Goal: Check status: Check status

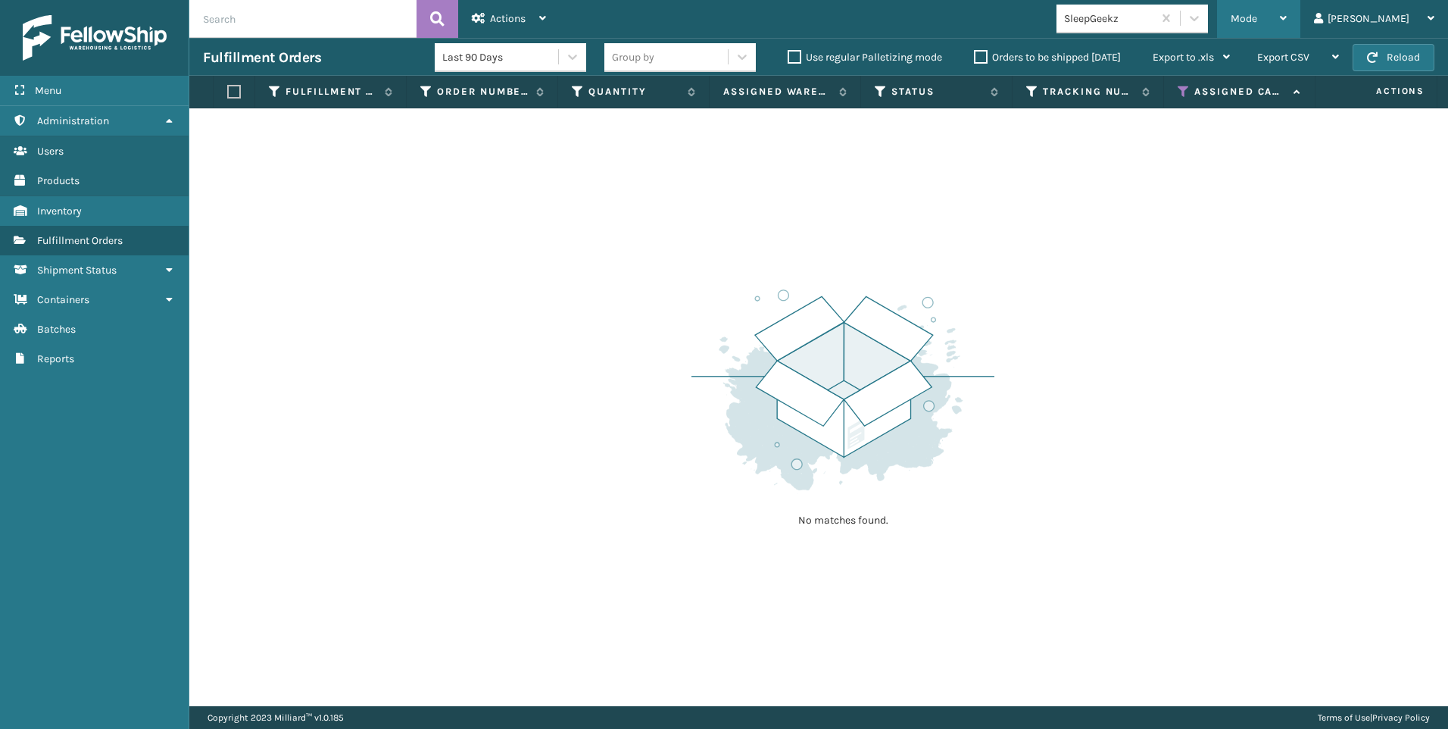
click at [1257, 23] on span "Mode" at bounding box center [1244, 18] width 27 height 13
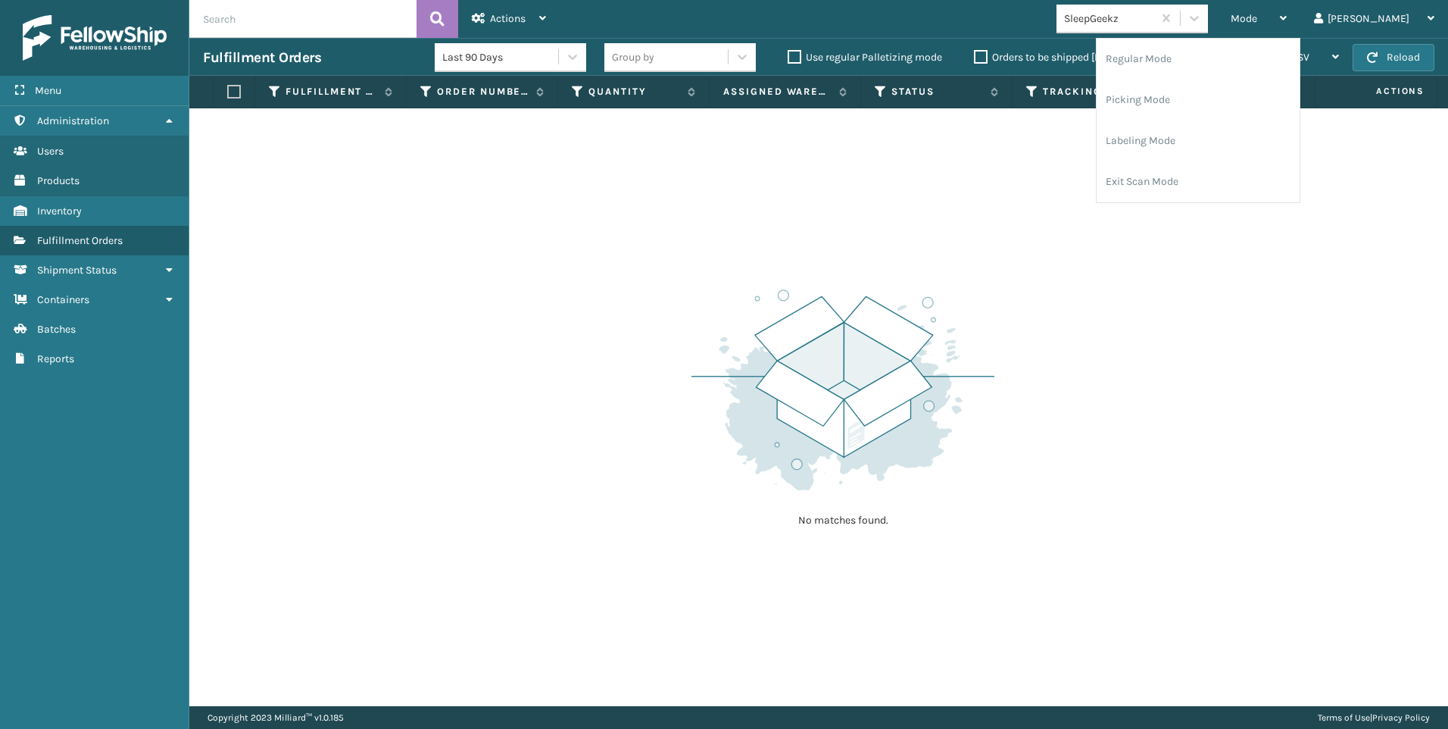
click at [1194, 298] on div "No matches found." at bounding box center [818, 407] width 1259 height 598
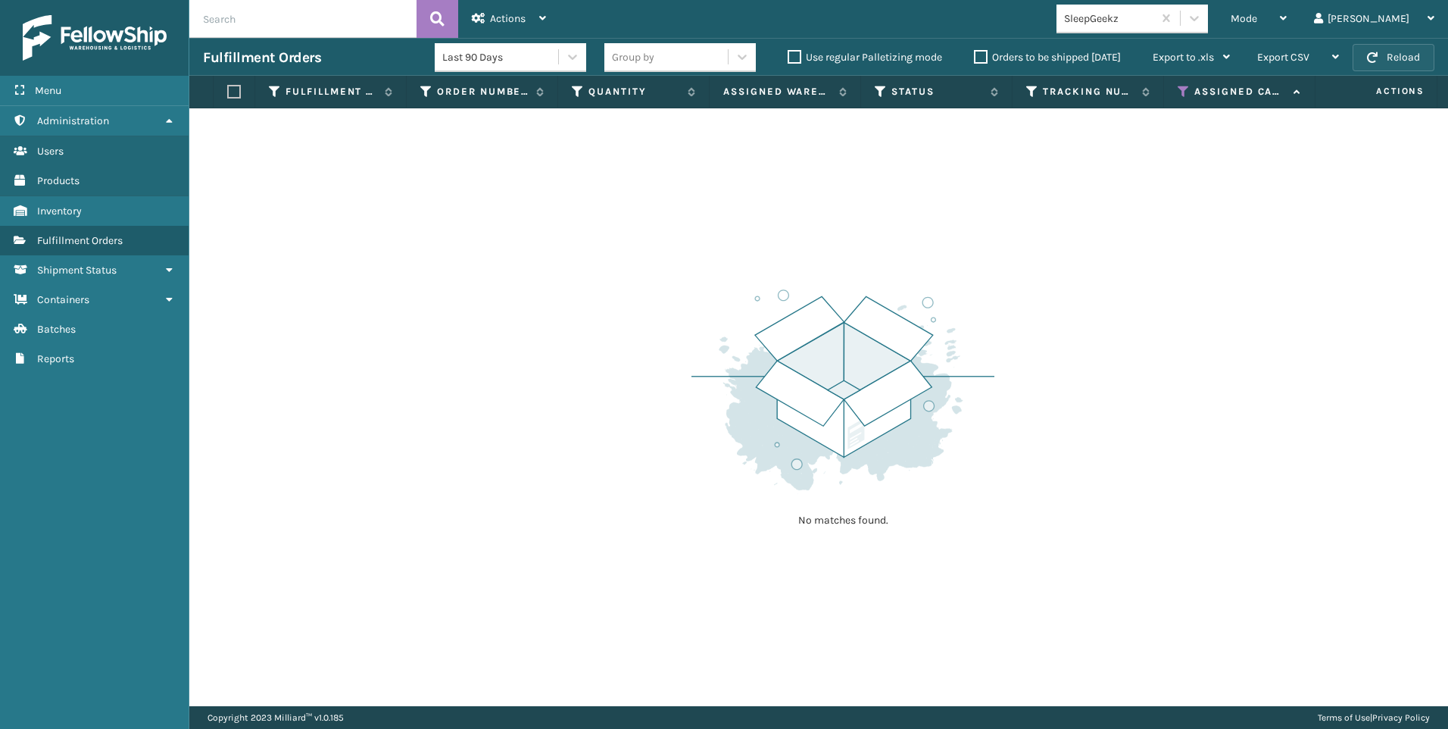
click at [1408, 53] on button "Reload" at bounding box center [1394, 57] width 82 height 27
click at [1154, 19] on div "SleepGeekz" at bounding box center [1109, 19] width 90 height 16
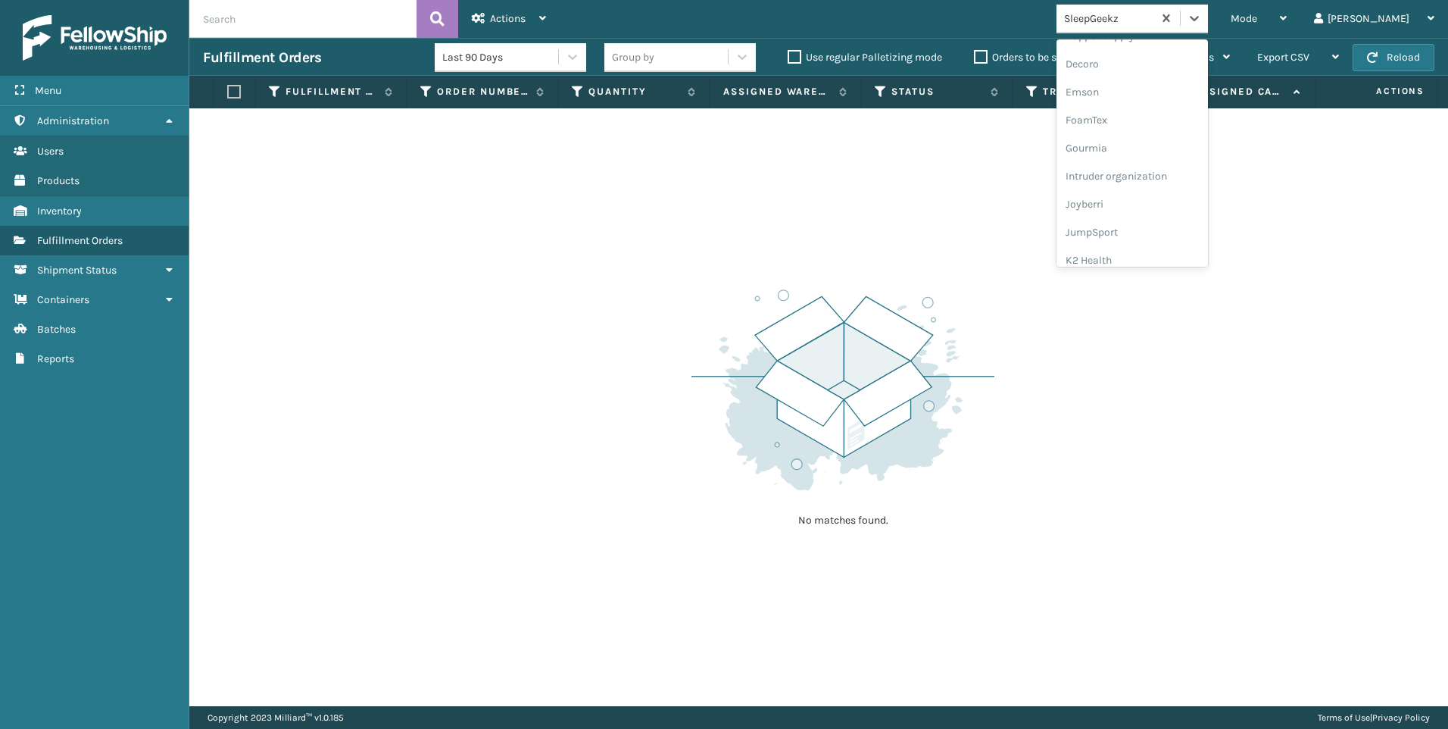
scroll to position [454, 0]
click at [1167, 126] on div "Koolmore" at bounding box center [1132, 134] width 151 height 28
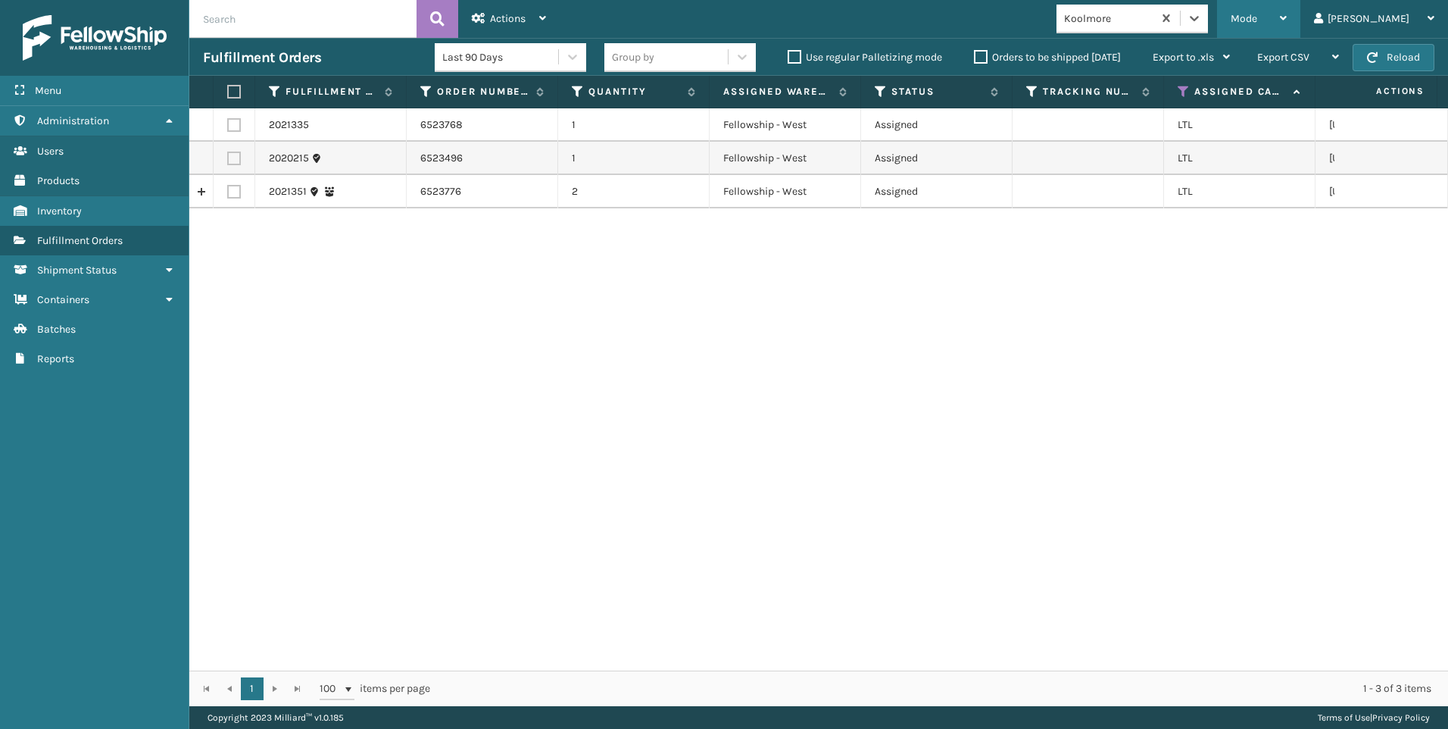
click at [1287, 23] on div "Mode" at bounding box center [1259, 19] width 56 height 38
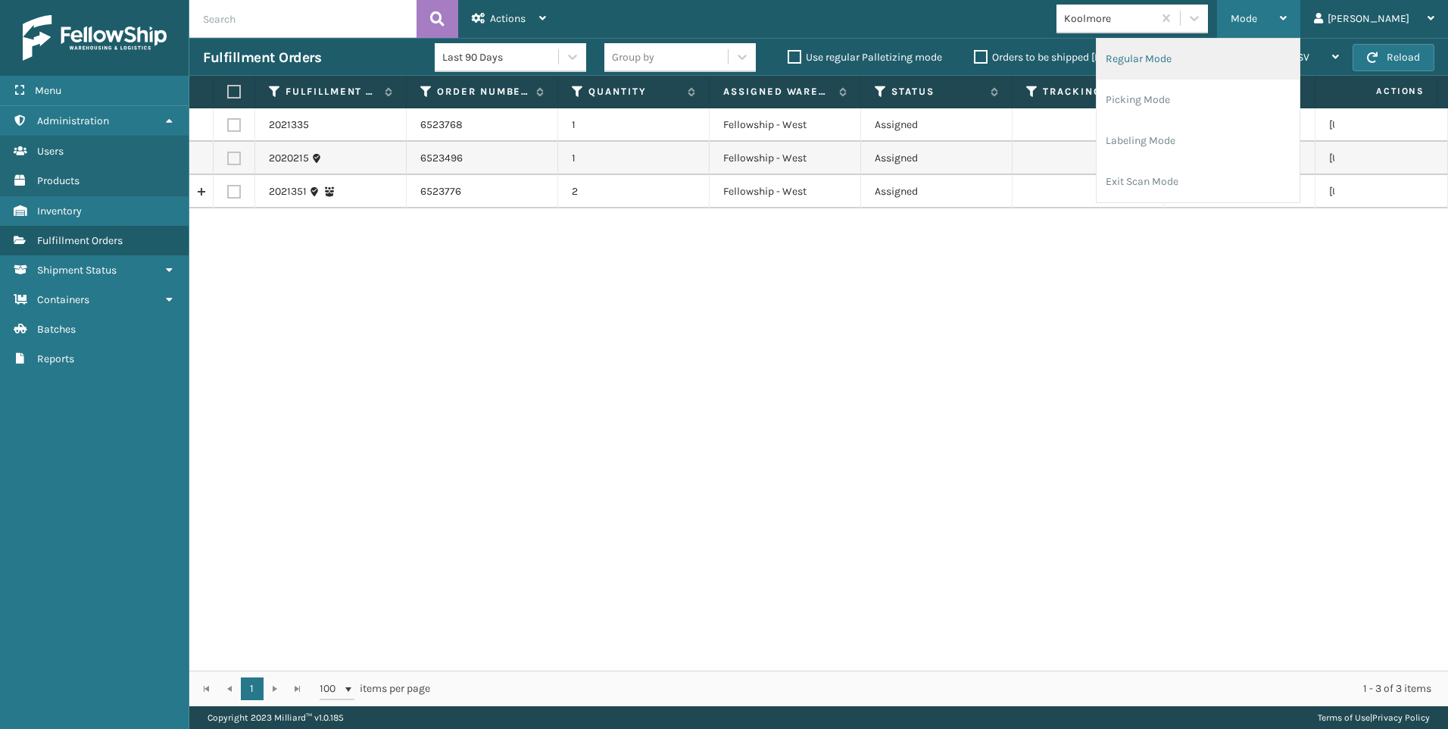
click at [1255, 69] on li "Regular Mode" at bounding box center [1198, 59] width 203 height 41
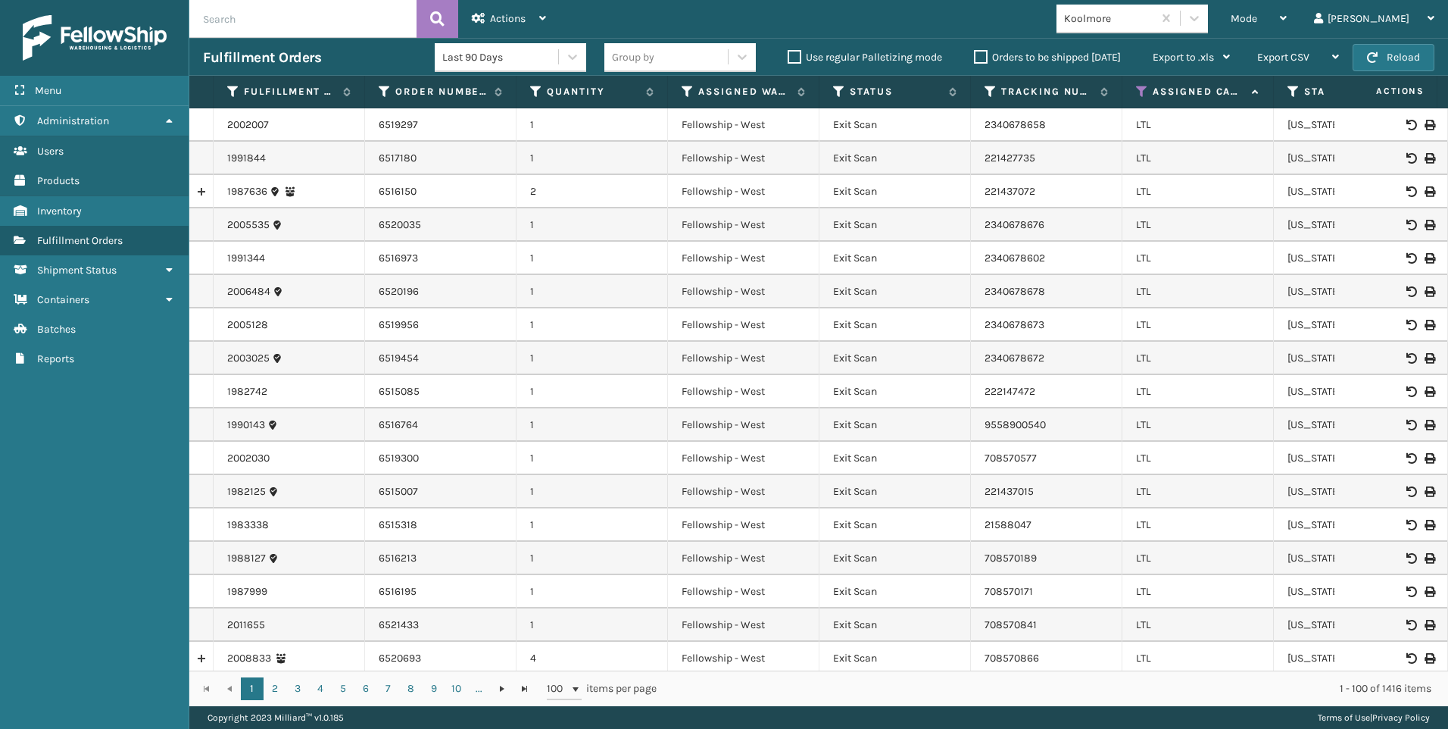
click at [313, 28] on input "text" at bounding box center [302, 19] width 227 height 38
paste input "2020580"
click at [426, 28] on button at bounding box center [438, 19] width 42 height 38
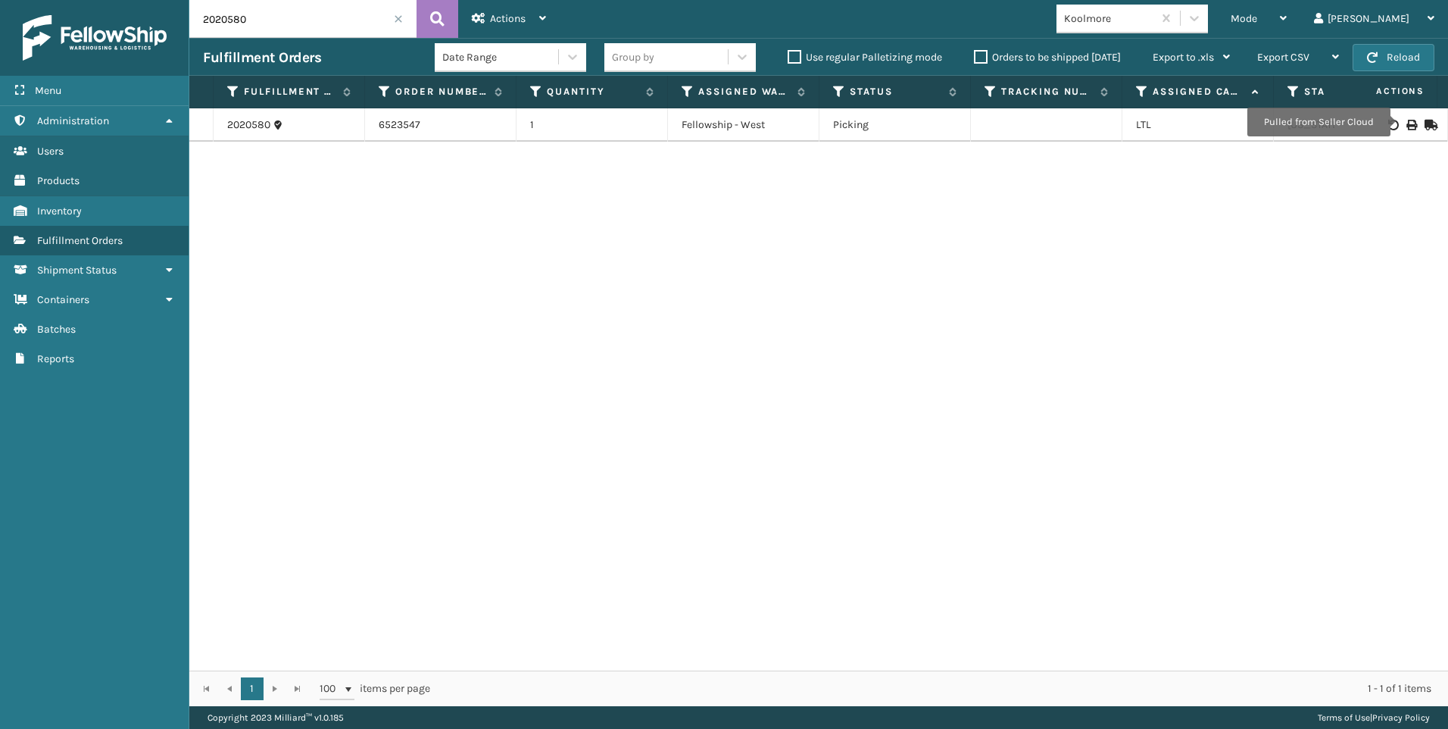
click at [1406, 121] on icon at bounding box center [1410, 125] width 9 height 11
drag, startPoint x: 276, startPoint y: 17, endPoint x: 167, endPoint y: 20, distance: 108.3
click at [151, 0] on div "Menu Administration Users Products Inventory Fulfillment Orders Shipment Status…" at bounding box center [724, 0] width 1448 height 0
paste input "328"
click at [445, 20] on button at bounding box center [438, 19] width 42 height 38
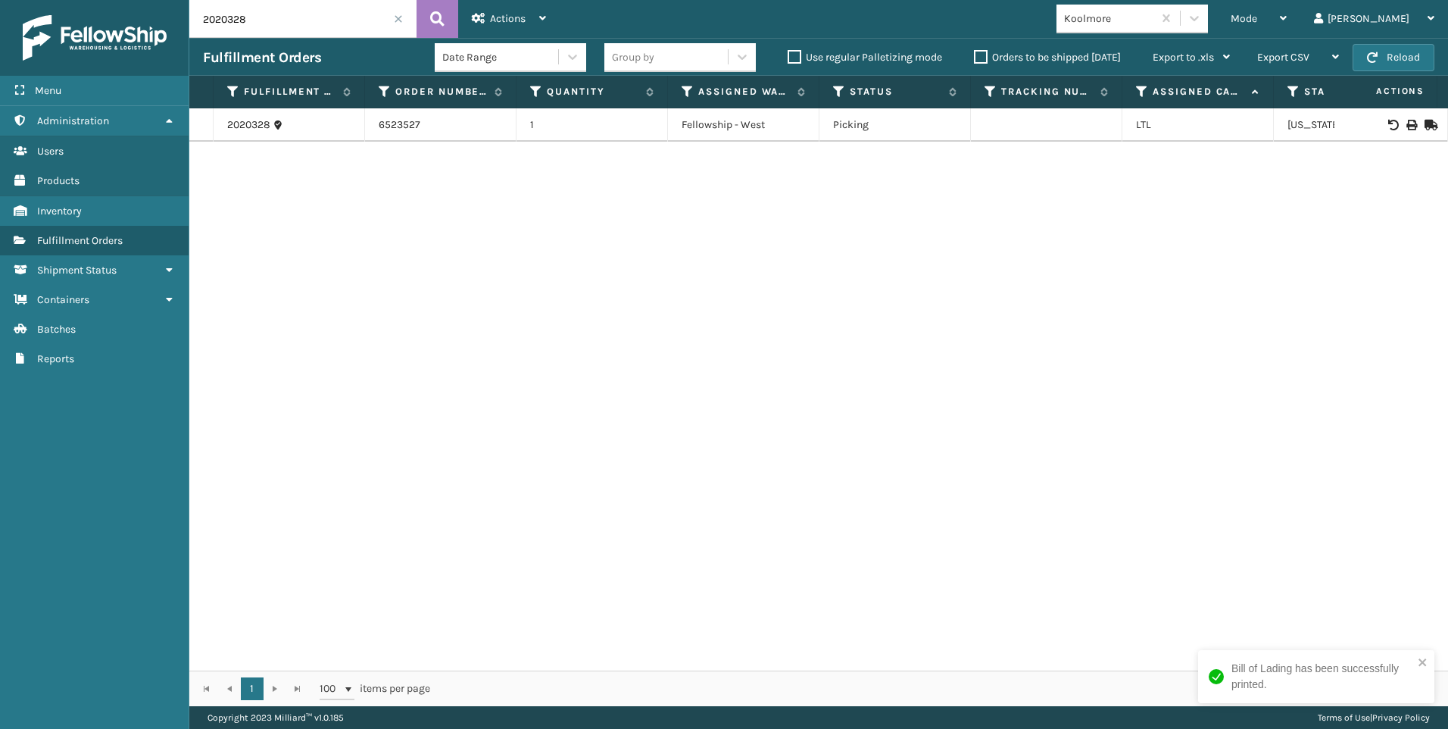
click at [1406, 125] on icon at bounding box center [1410, 125] width 9 height 11
drag, startPoint x: 311, startPoint y: 18, endPoint x: 166, endPoint y: 26, distance: 144.9
click at [166, 0] on div "Menu Administration Users Products Inventory Fulfillment Orders Shipment Status…" at bounding box center [724, 0] width 1448 height 0
paste input "31"
drag, startPoint x: 446, startPoint y: 13, endPoint x: 807, endPoint y: 11, distance: 360.5
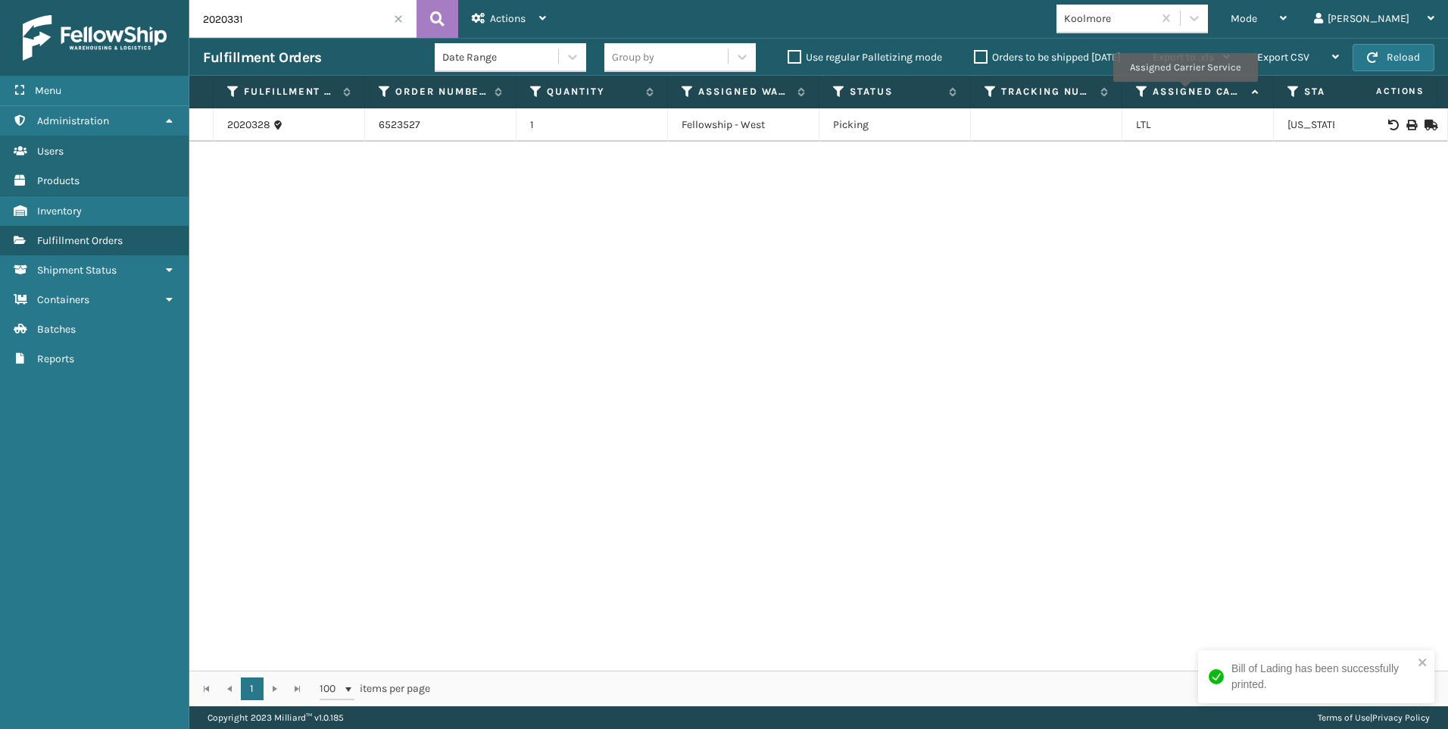
click at [447, 13] on button at bounding box center [438, 19] width 42 height 38
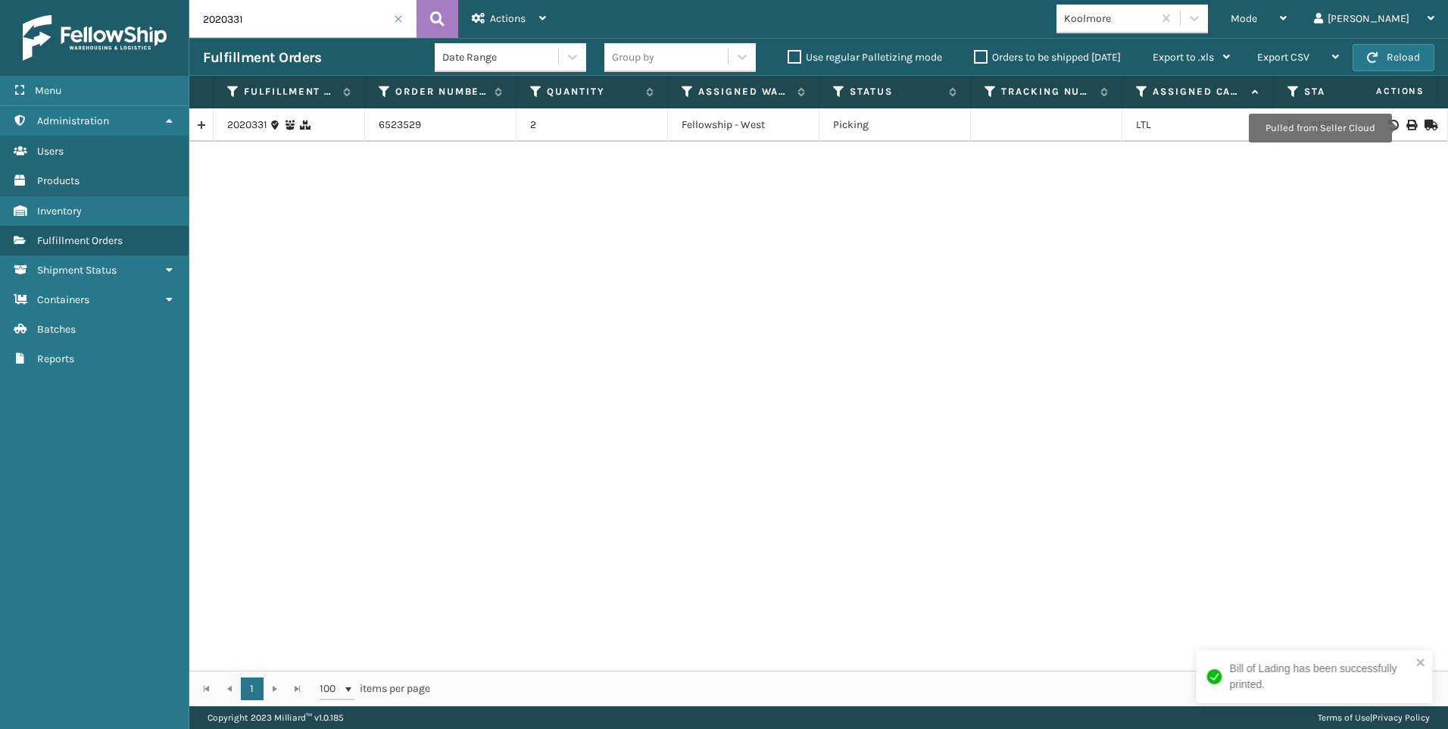
click at [1406, 124] on icon at bounding box center [1410, 125] width 9 height 11
drag, startPoint x: 271, startPoint y: 24, endPoint x: 233, endPoint y: 18, distance: 38.4
click at [164, 0] on div "Menu Administration Users Products Inventory Fulfillment Orders Shipment Status…" at bounding box center [724, 0] width 1448 height 0
paste input "27"
click at [427, 12] on button at bounding box center [438, 19] width 42 height 38
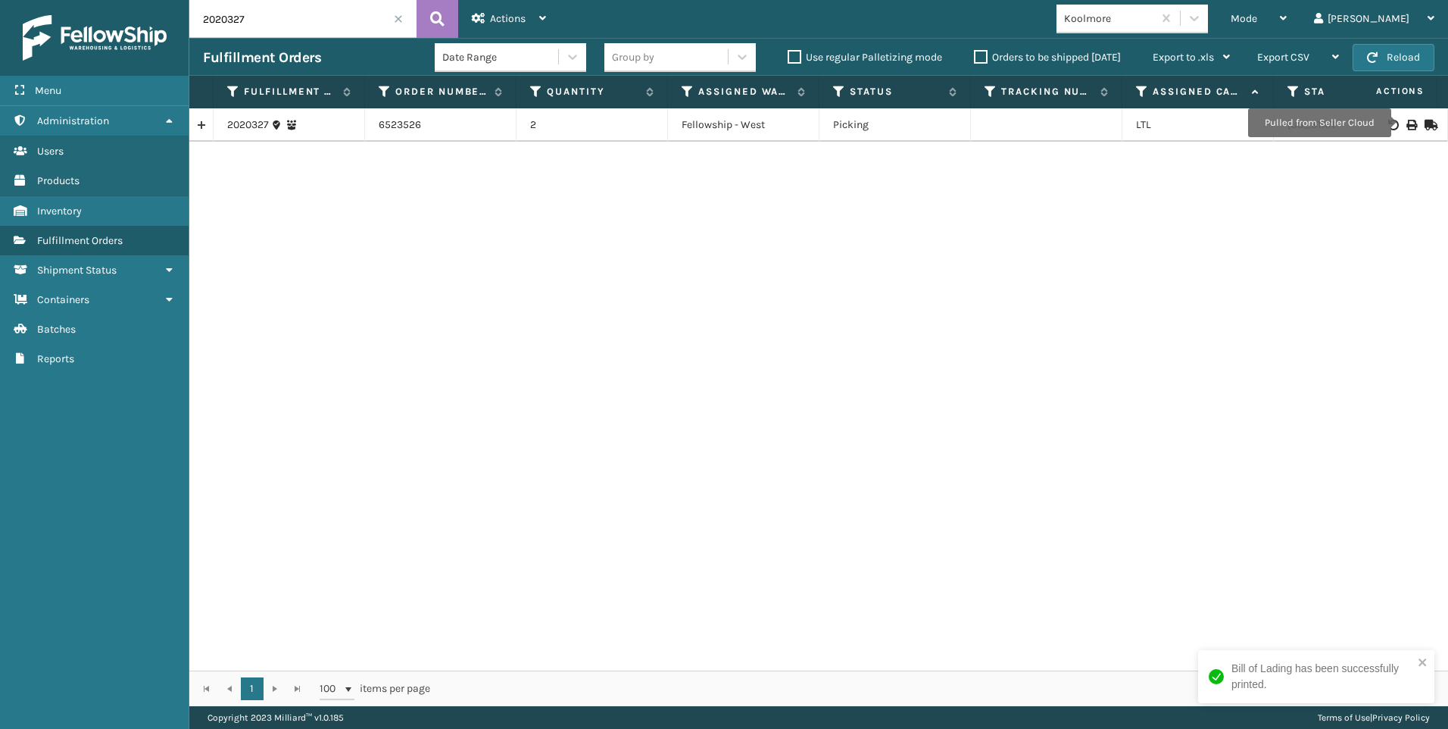
click at [1406, 126] on icon at bounding box center [1410, 125] width 9 height 11
drag, startPoint x: 262, startPoint y: 23, endPoint x: 186, endPoint y: 22, distance: 75.7
click at [183, 0] on div "Menu Administration Users Products Inventory Fulfillment Orders Shipment Status…" at bounding box center [724, 0] width 1448 height 0
paste input "573"
click at [435, 22] on icon at bounding box center [437, 19] width 14 height 23
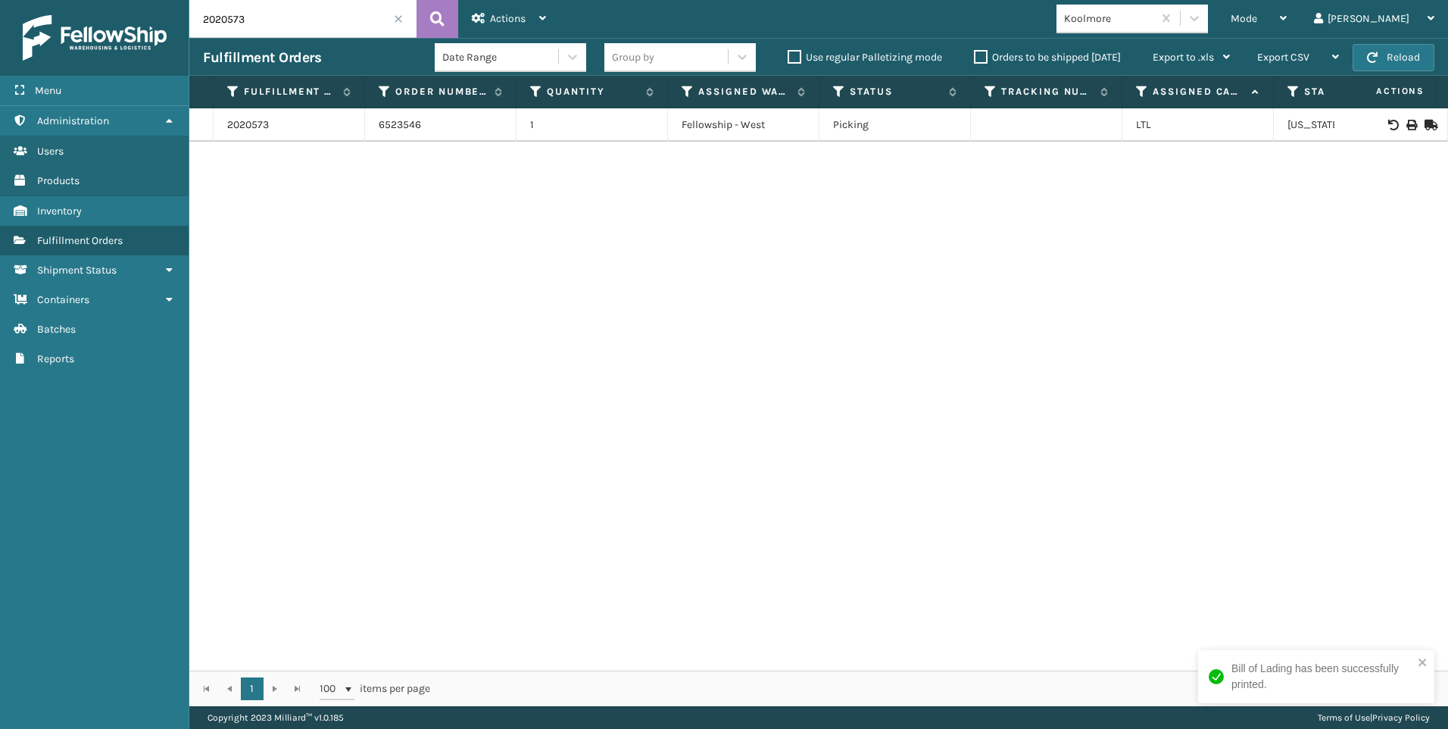
click at [1406, 123] on icon at bounding box center [1410, 125] width 9 height 11
drag, startPoint x: 241, startPoint y: 12, endPoint x: 125, endPoint y: 22, distance: 116.3
click at [125, 0] on div "Menu Administration Users Products Inventory Fulfillment Orders Shipment Status…" at bounding box center [724, 0] width 1448 height 0
paste input "697"
click at [433, 20] on icon at bounding box center [437, 19] width 14 height 23
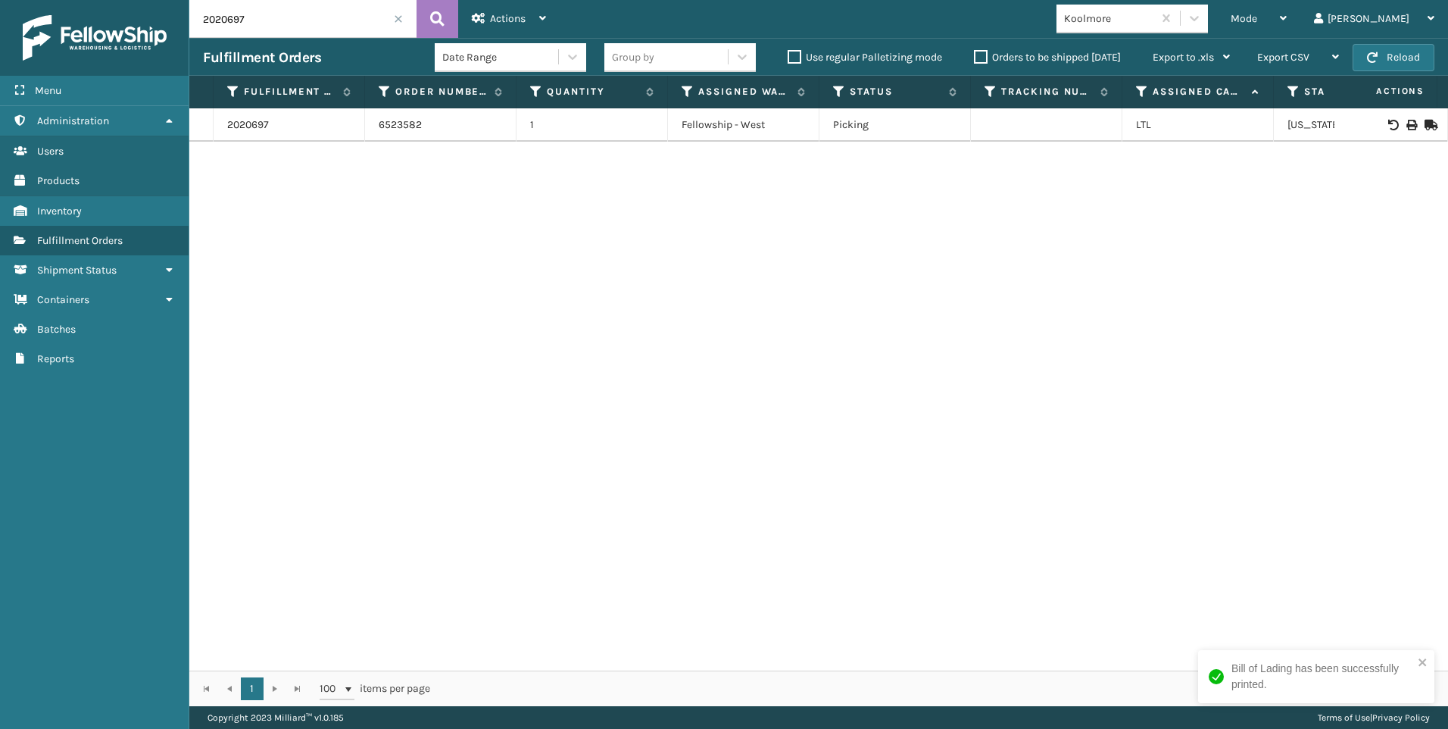
click at [1394, 124] on div at bounding box center [1391, 125] width 86 height 11
click at [1406, 124] on icon at bounding box center [1410, 125] width 9 height 11
drag, startPoint x: 255, startPoint y: 28, endPoint x: 155, endPoint y: 27, distance: 100.7
click at [150, 0] on div "Menu Administration Users Products Inventory Fulfillment Orders Shipment Status…" at bounding box center [724, 0] width 1448 height 0
paste input "791"
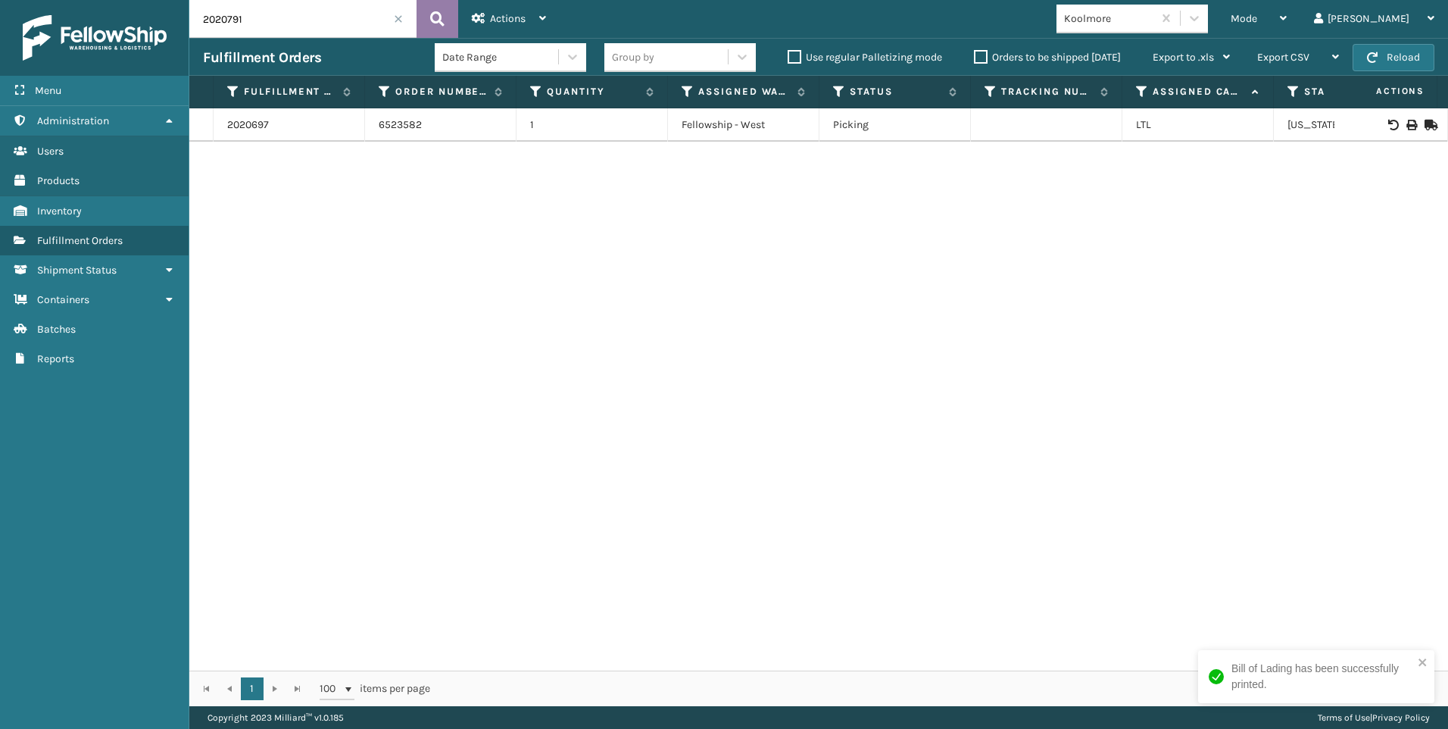
click at [430, 9] on button at bounding box center [438, 19] width 42 height 38
click at [1406, 123] on div at bounding box center [1391, 125] width 86 height 11
click at [1396, 117] on td at bounding box center [1392, 124] width 114 height 33
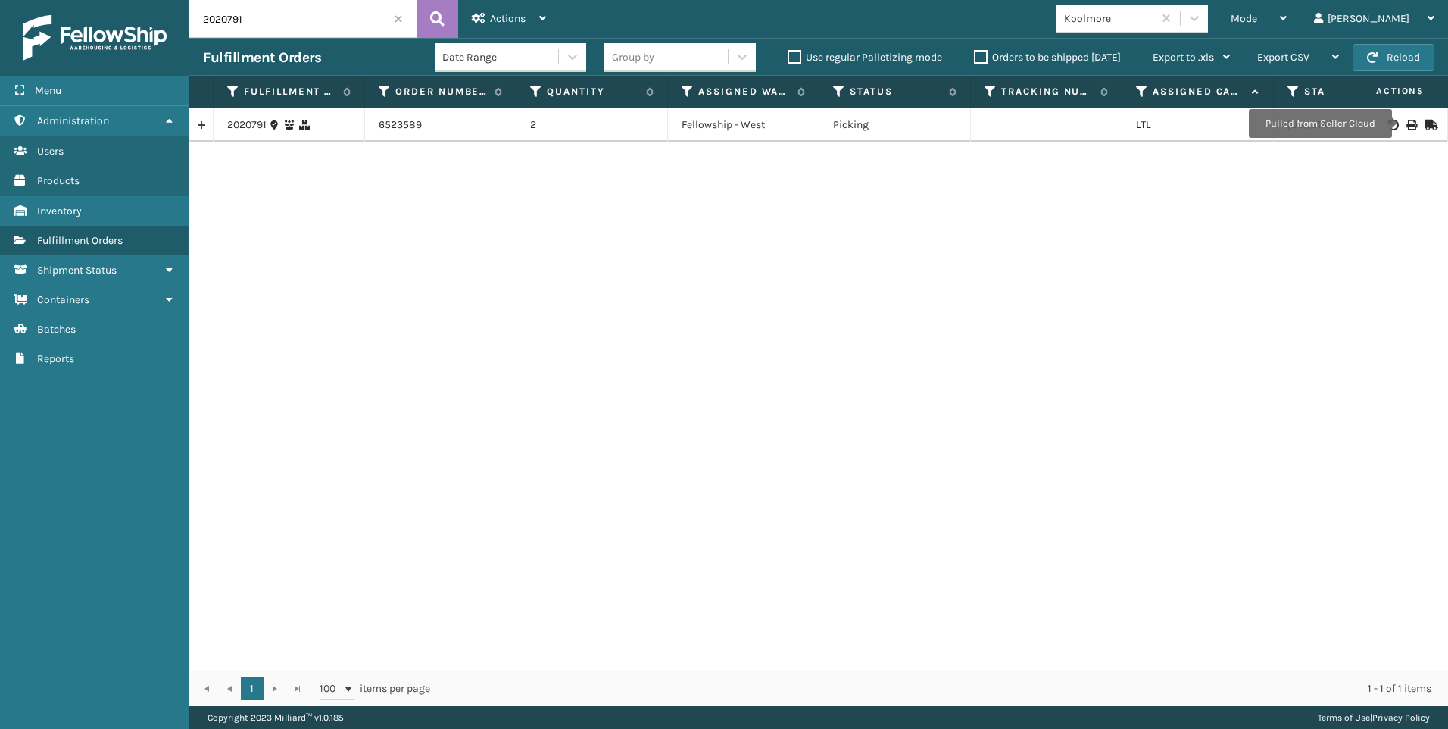
click at [1406, 123] on icon at bounding box center [1410, 125] width 9 height 11
drag, startPoint x: 86, startPoint y: 35, endPoint x: 243, endPoint y: 5, distance: 160.3
click at [73, 0] on div "Menu Administration Users Products Inventory Fulfillment Orders Shipment Status…" at bounding box center [724, 0] width 1448 height 0
paste input "570"
click at [450, 13] on button at bounding box center [438, 19] width 42 height 38
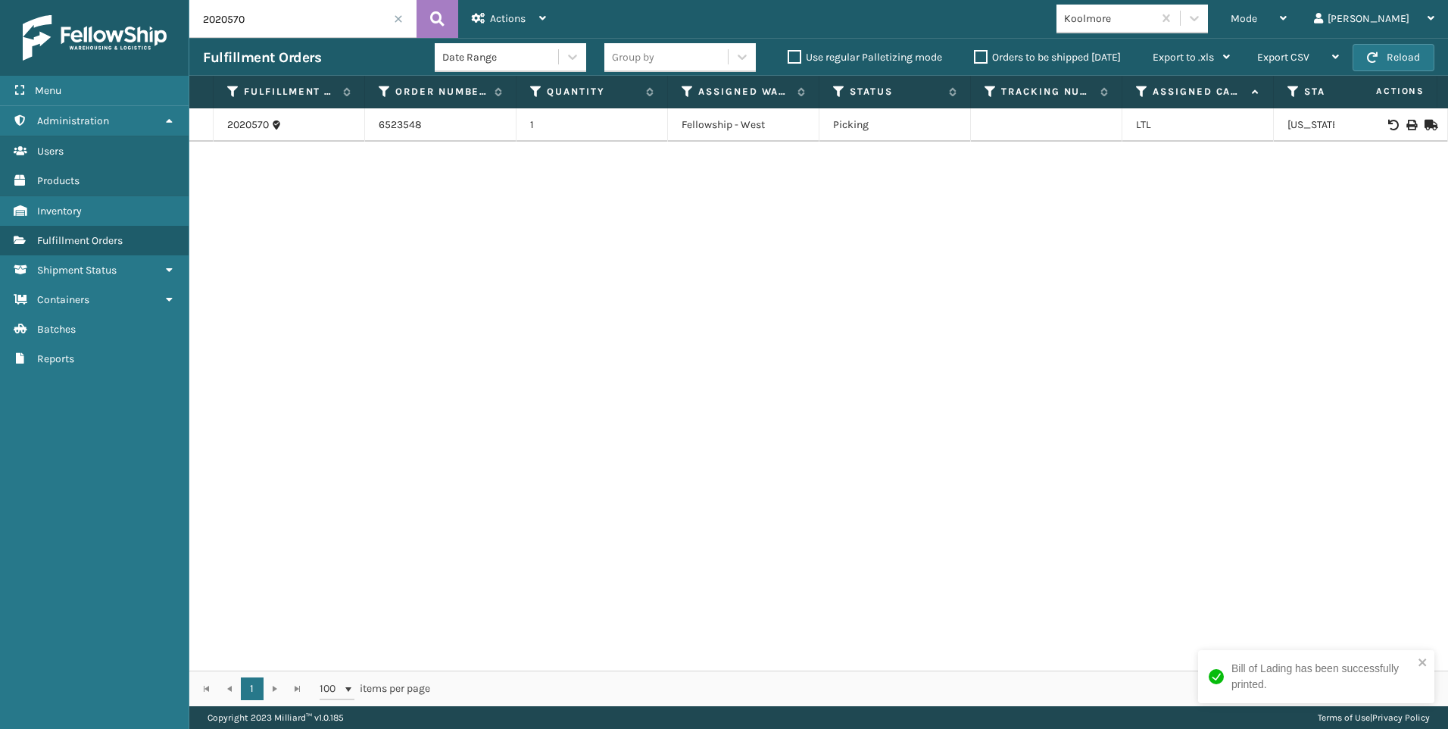
click at [1393, 131] on td at bounding box center [1392, 124] width 114 height 33
click at [1406, 125] on icon at bounding box center [1410, 125] width 9 height 11
drag, startPoint x: 318, startPoint y: 23, endPoint x: 164, endPoint y: 33, distance: 154.8
click at [164, 0] on div "Menu Administration Users Products Inventory Fulfillment Orders Shipment Status…" at bounding box center [724, 0] width 1448 height 0
paste input "124"
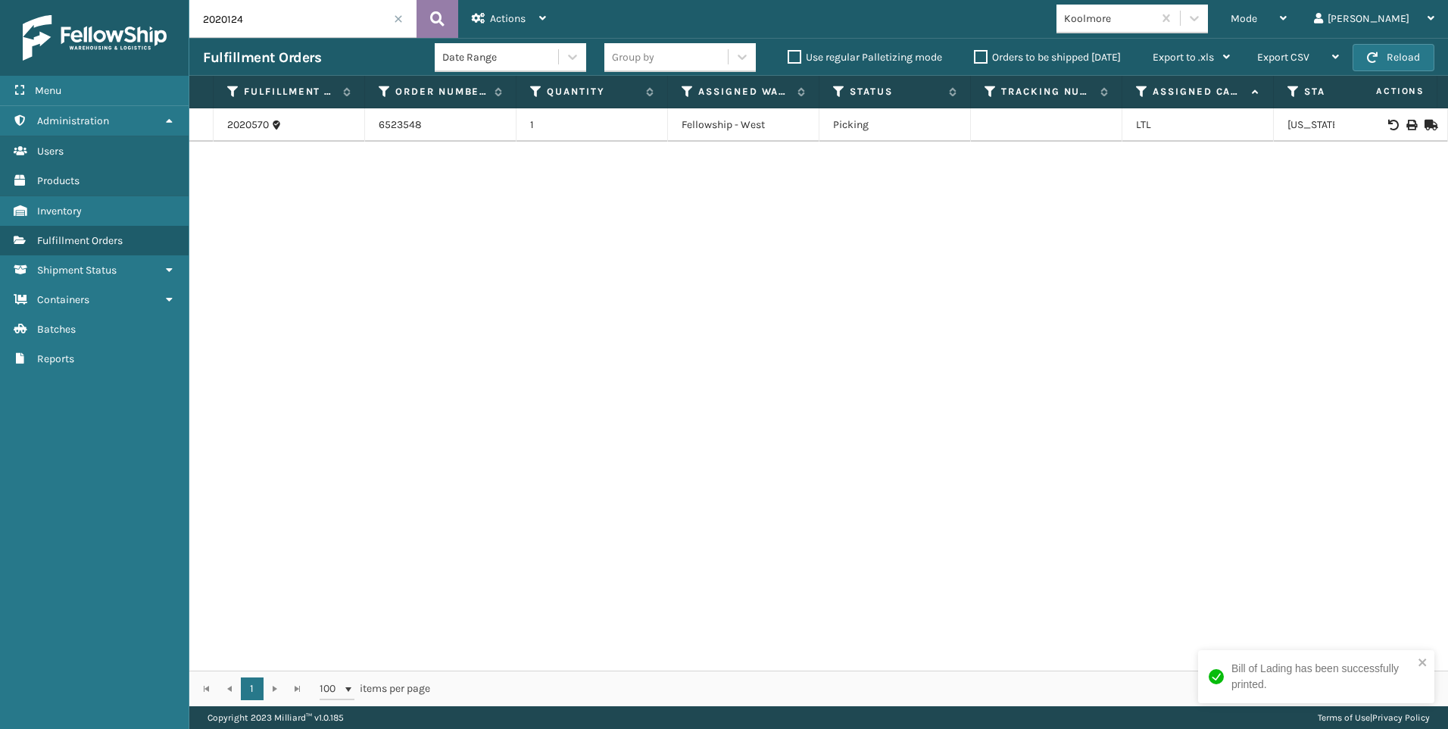
click at [432, 14] on icon at bounding box center [437, 19] width 14 height 23
click at [1406, 129] on icon at bounding box center [1410, 125] width 9 height 11
drag, startPoint x: 336, startPoint y: 32, endPoint x: 229, endPoint y: 37, distance: 106.2
click at [229, 37] on input "2020124" at bounding box center [302, 19] width 227 height 38
click at [272, 20] on input "2020124" at bounding box center [302, 19] width 227 height 38
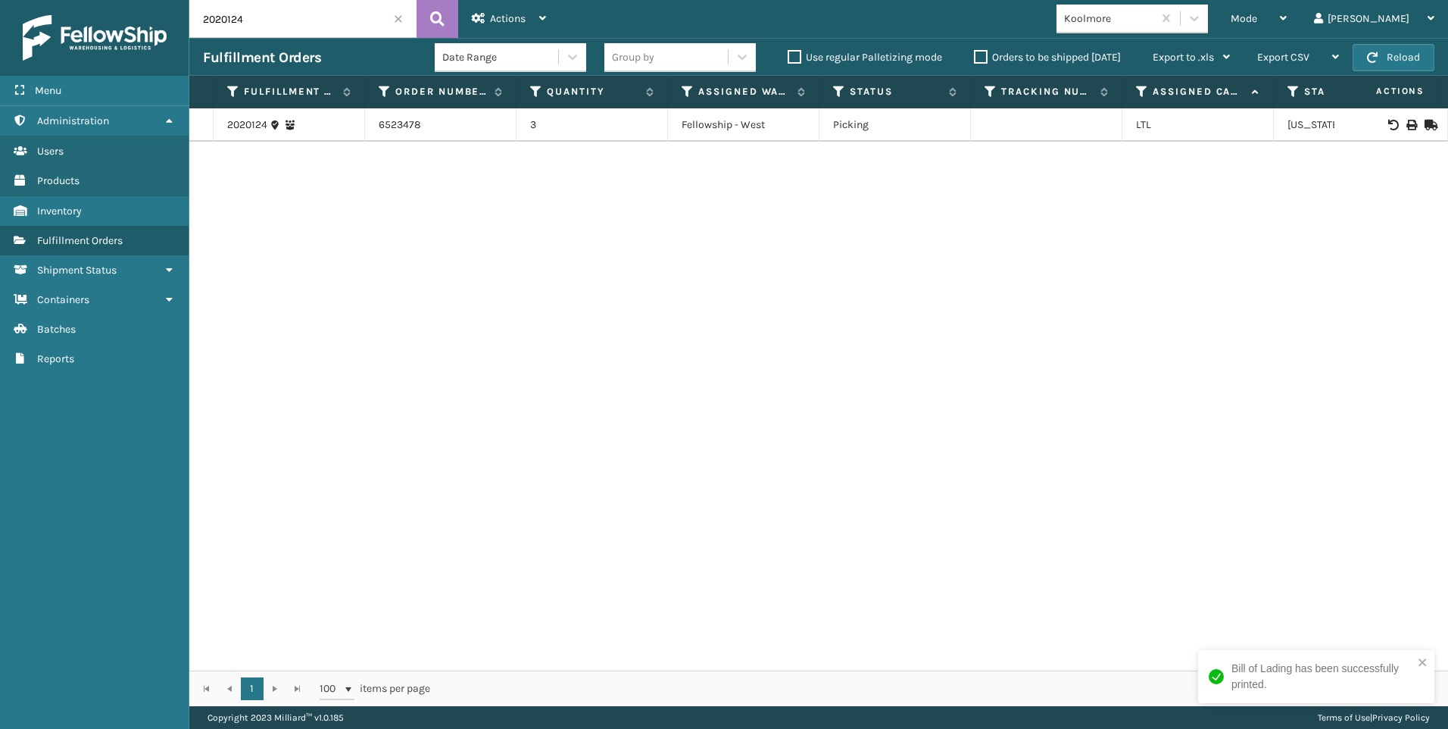
drag, startPoint x: 266, startPoint y: 19, endPoint x: 100, endPoint y: 21, distance: 165.9
click at [91, 0] on div "Menu Administration Users Products Inventory Fulfillment Orders Shipment Status…" at bounding box center [724, 0] width 1448 height 0
paste input "3"
click at [421, 36] on button at bounding box center [438, 19] width 42 height 38
click at [1408, 118] on td at bounding box center [1392, 124] width 114 height 33
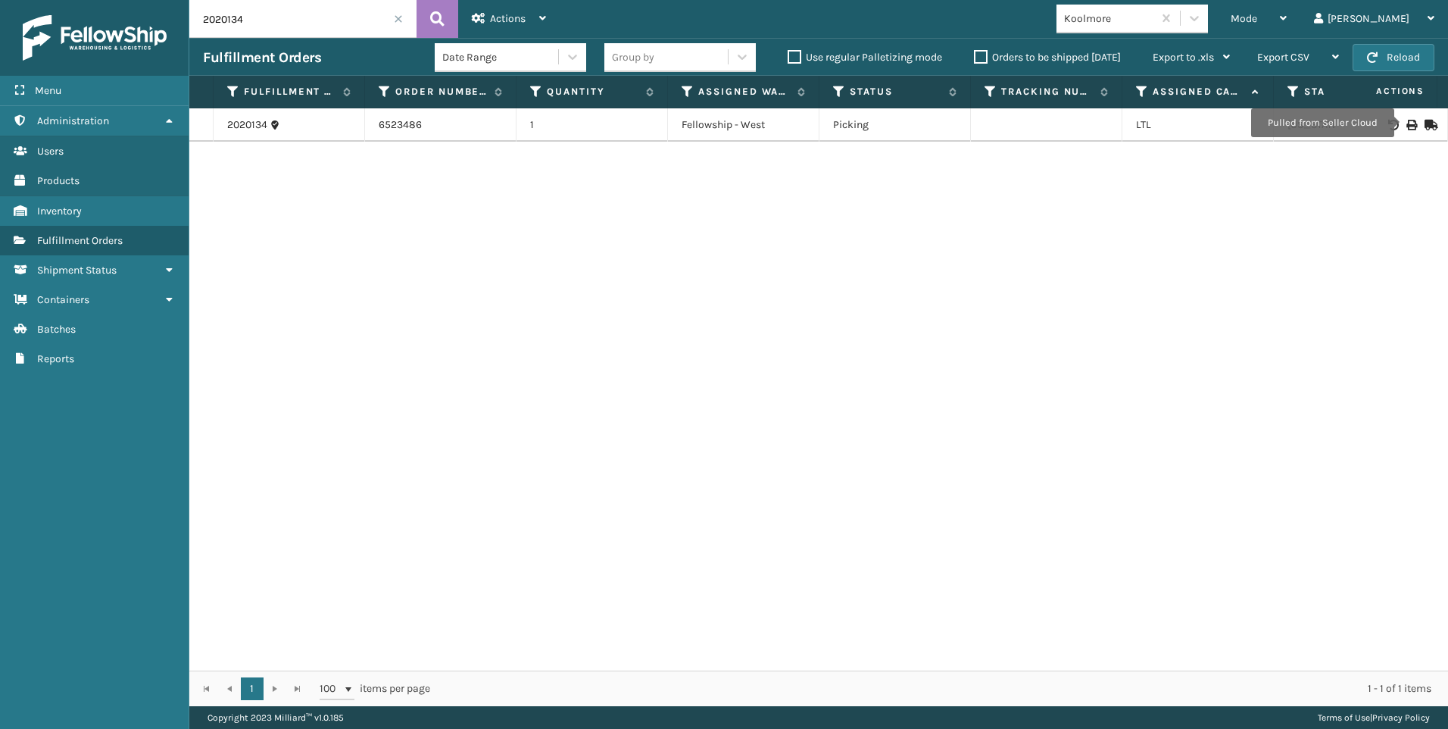
click at [1406, 123] on icon at bounding box center [1410, 125] width 9 height 11
click at [142, 0] on div "Menu Administration Users Products Inventory Fulfillment Orders Shipment Status…" at bounding box center [724, 0] width 1448 height 0
drag, startPoint x: 261, startPoint y: 10, endPoint x: 215, endPoint y: 18, distance: 46.9
click at [215, 17] on input "2020134" at bounding box center [302, 19] width 227 height 38
click at [273, 16] on input "2020134" at bounding box center [302, 19] width 227 height 38
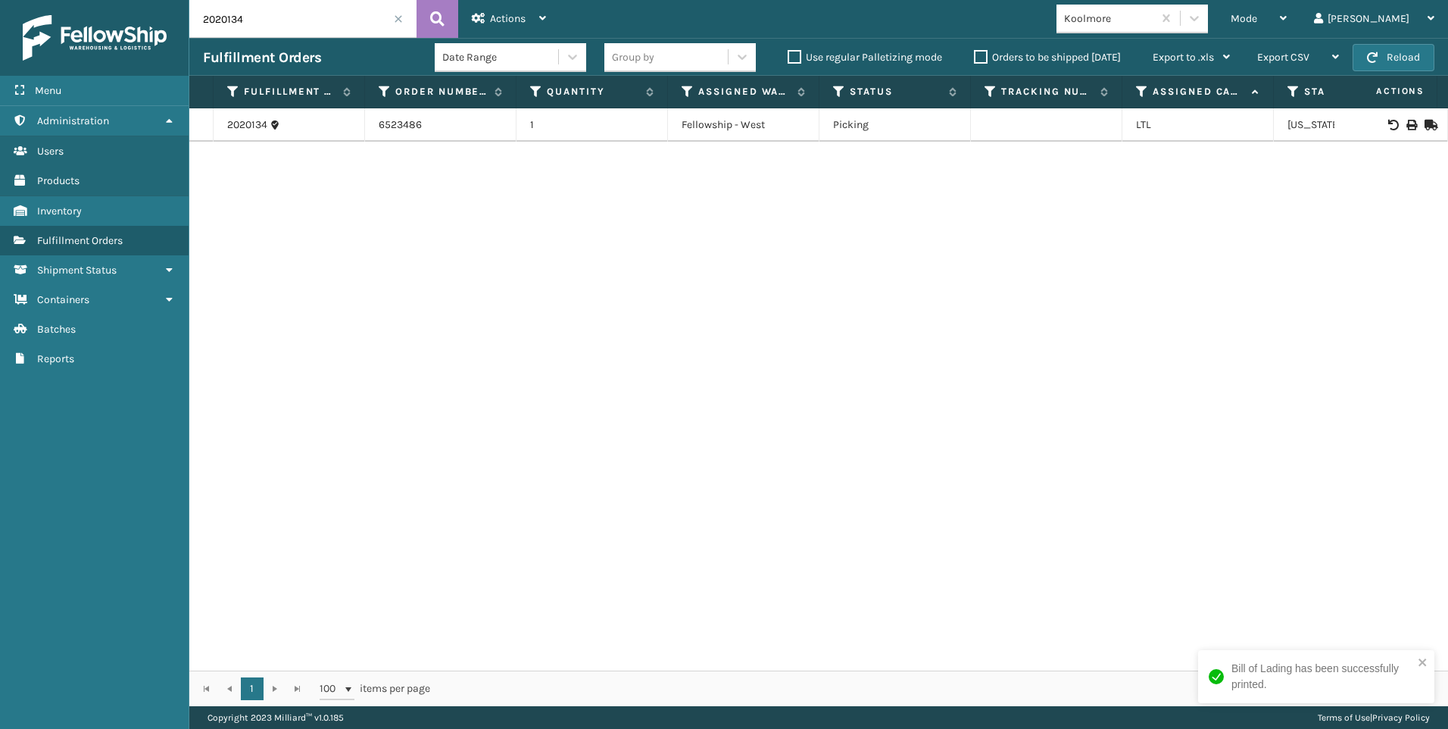
drag, startPoint x: 273, startPoint y: 16, endPoint x: 122, endPoint y: 23, distance: 151.6
click at [122, 0] on div "Menu Administration Users Products Inventory Fulfillment Orders Shipment Status…" at bounding box center [724, 0] width 1448 height 0
paste input "219"
click at [437, 10] on icon at bounding box center [437, 19] width 14 height 23
click at [1406, 120] on icon at bounding box center [1410, 125] width 9 height 11
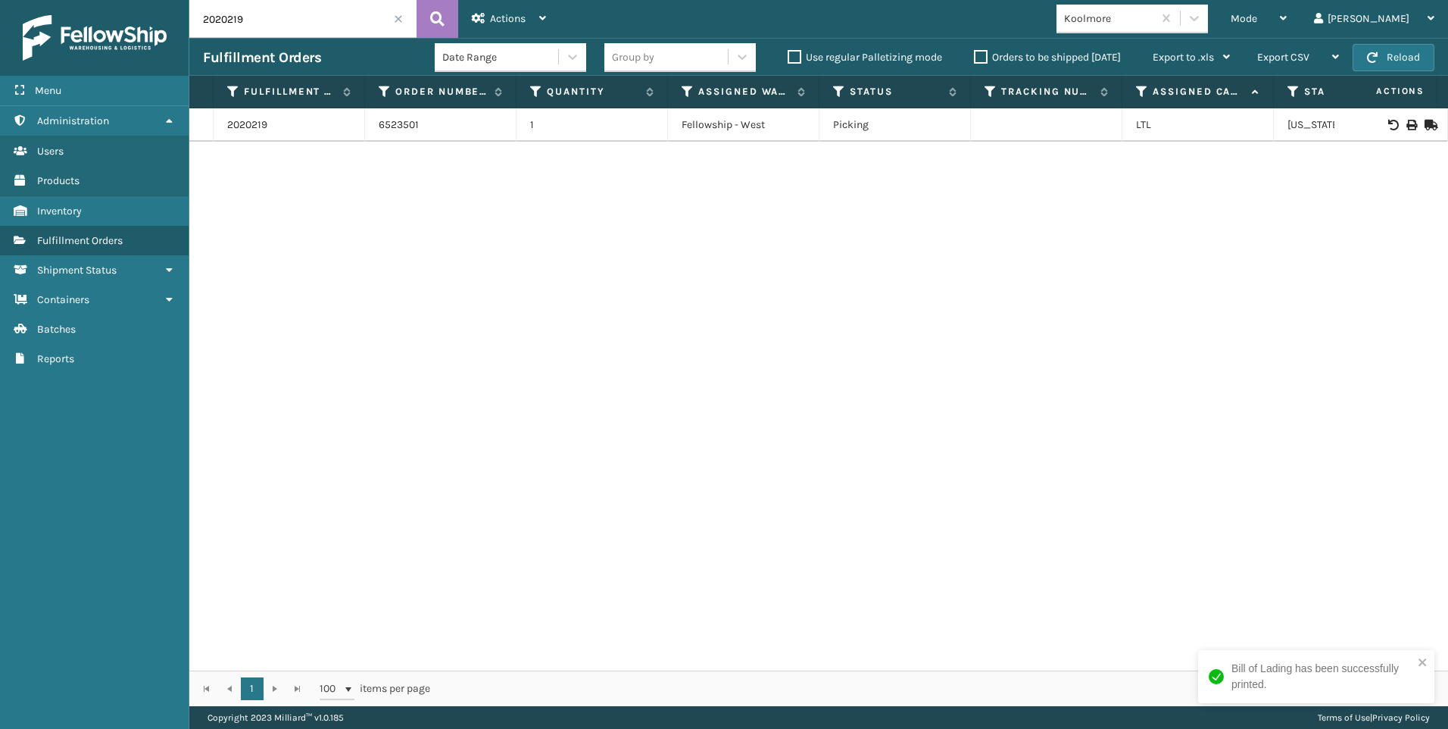
click at [366, 386] on div "2020219 6523501 1 Fellowship - [GEOGRAPHIC_DATA][US_STATE]" at bounding box center [818, 389] width 1259 height 562
drag, startPoint x: 250, startPoint y: 24, endPoint x: 192, endPoint y: 29, distance: 58.5
click at [191, 30] on input "2020219" at bounding box center [302, 19] width 227 height 38
paste input "342"
click at [432, 19] on icon at bounding box center [437, 19] width 14 height 23
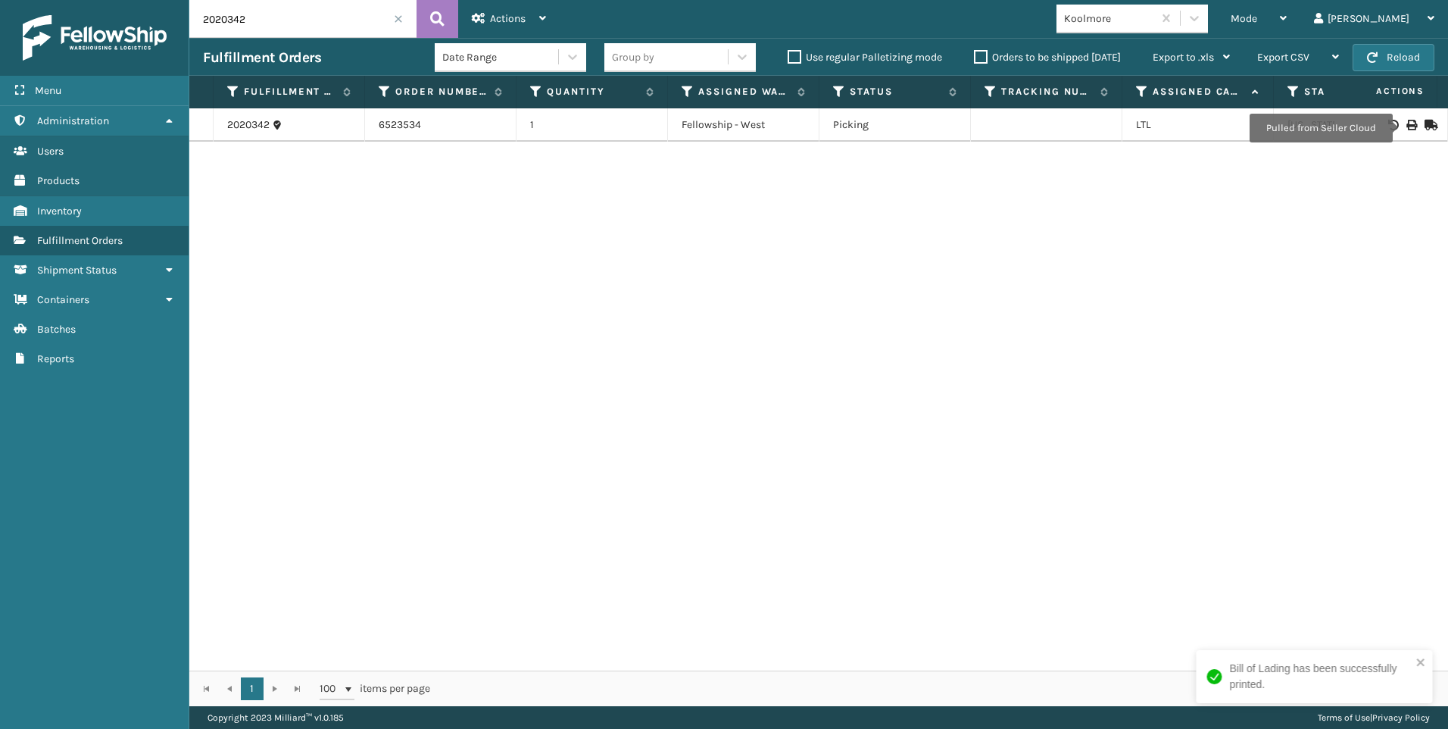
click at [1406, 128] on icon at bounding box center [1410, 125] width 9 height 11
drag, startPoint x: 292, startPoint y: 18, endPoint x: 218, endPoint y: 27, distance: 73.9
click at [186, 0] on div "Menu Administration Users Products Inventory Fulfillment Orders Shipment Status…" at bounding box center [724, 0] width 1448 height 0
paste input "224"
click at [447, 20] on button at bounding box center [438, 19] width 42 height 38
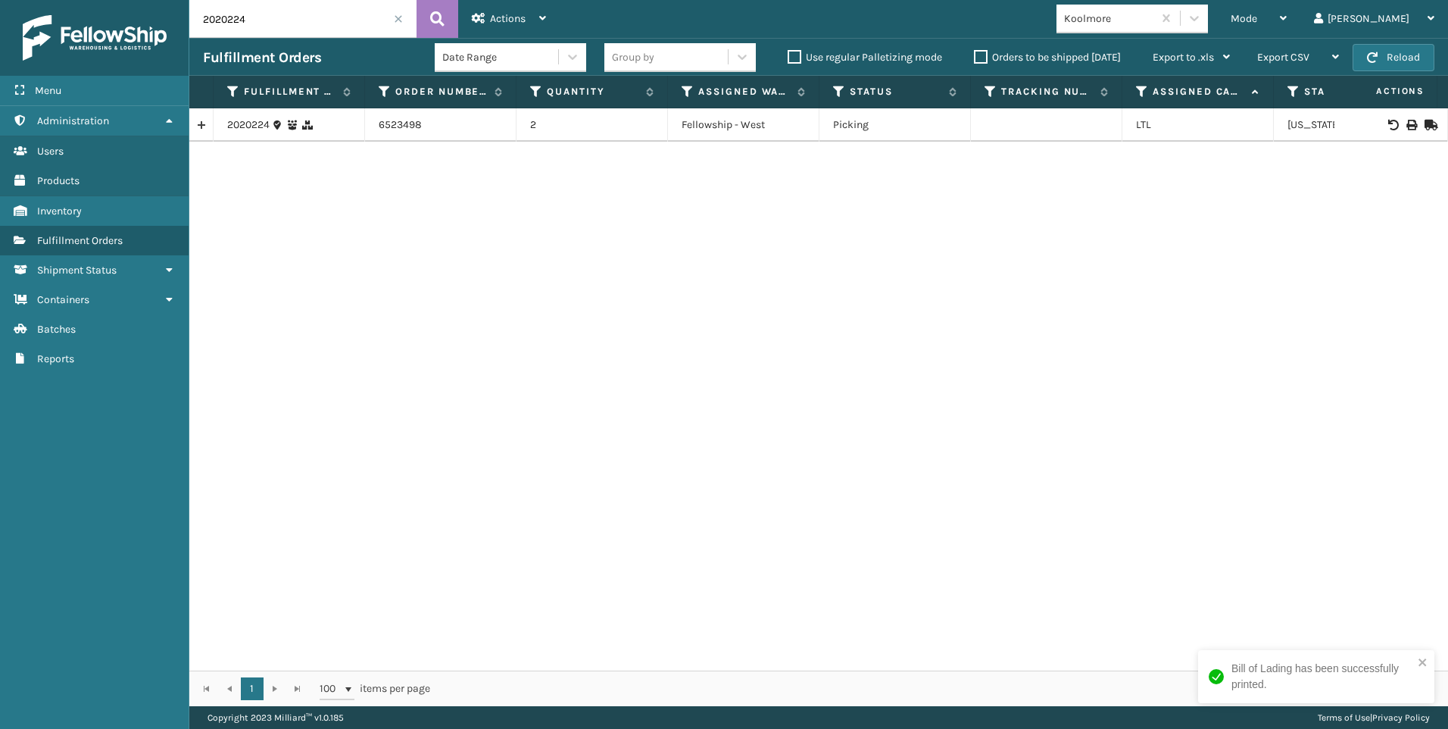
click at [1410, 127] on div at bounding box center [1391, 125] width 86 height 11
click at [1406, 123] on icon at bounding box center [1410, 125] width 9 height 11
drag, startPoint x: 209, startPoint y: 13, endPoint x: 137, endPoint y: 14, distance: 72.0
click at [66, 0] on div "Menu Administration Users Products Inventory Fulfillment Orders Shipment Status…" at bounding box center [724, 0] width 1448 height 0
paste input "567"
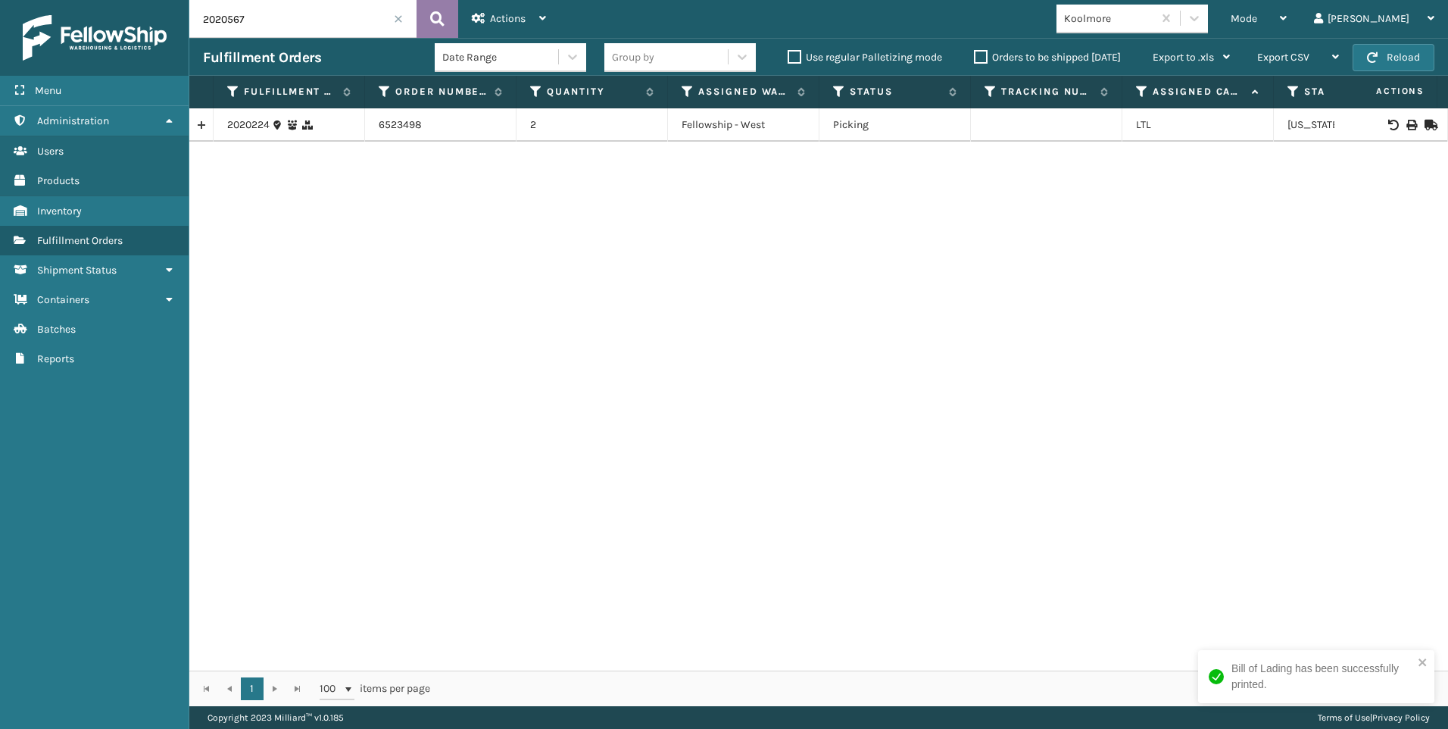
click at [446, 23] on button at bounding box center [438, 19] width 42 height 38
click at [1406, 123] on icon at bounding box center [1410, 125] width 9 height 11
drag, startPoint x: 283, startPoint y: 16, endPoint x: 200, endPoint y: 11, distance: 82.7
click at [89, 0] on div "Menu Administration Users Products Inventory Fulfillment Orders Shipment Status…" at bounding box center [724, 0] width 1448 height 0
paste input "226"
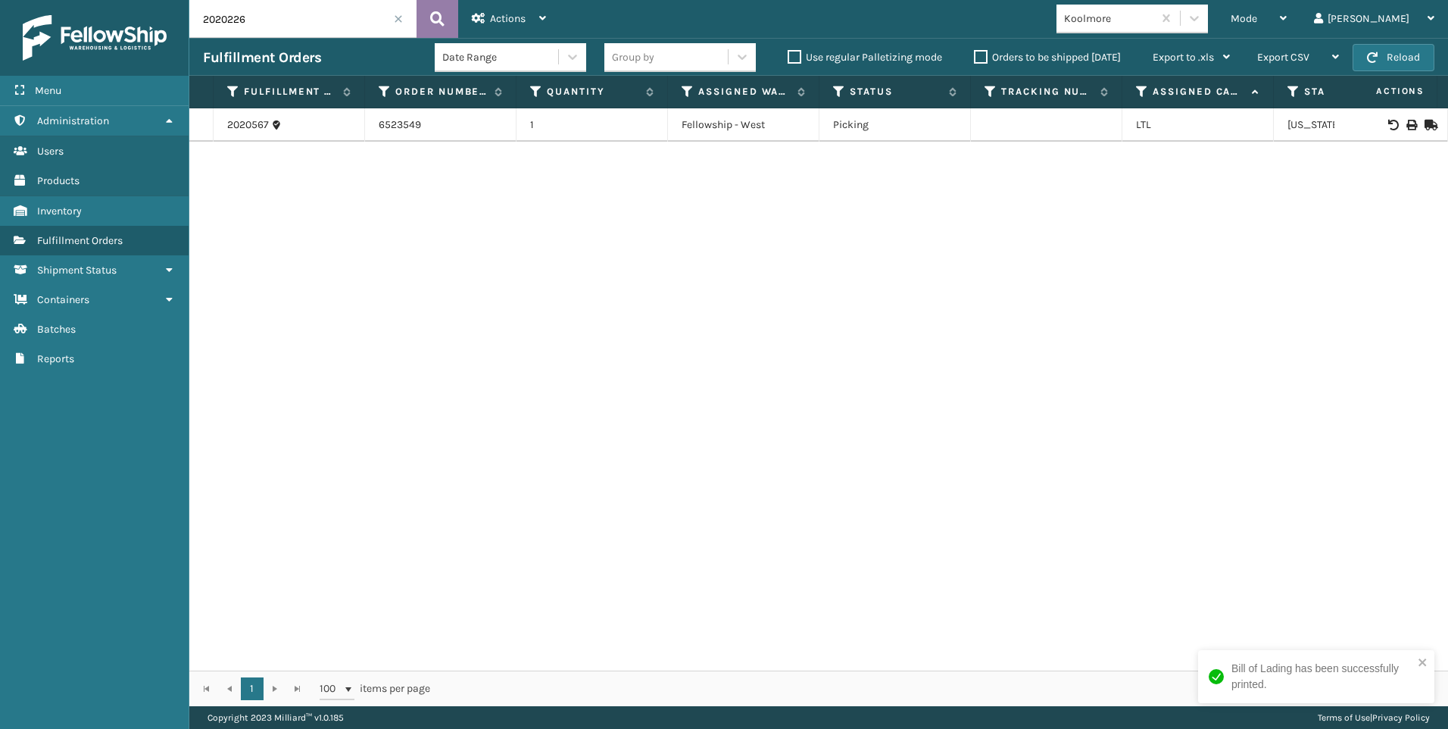
click at [450, 15] on button at bounding box center [438, 19] width 42 height 38
click at [1406, 127] on icon at bounding box center [1410, 125] width 9 height 11
drag, startPoint x: 213, startPoint y: 25, endPoint x: 187, endPoint y: 23, distance: 25.8
click at [157, 0] on div "Menu Administration Users Products Inventory Fulfillment Orders Shipment Status…" at bounding box center [724, 0] width 1448 height 0
paste input "51"
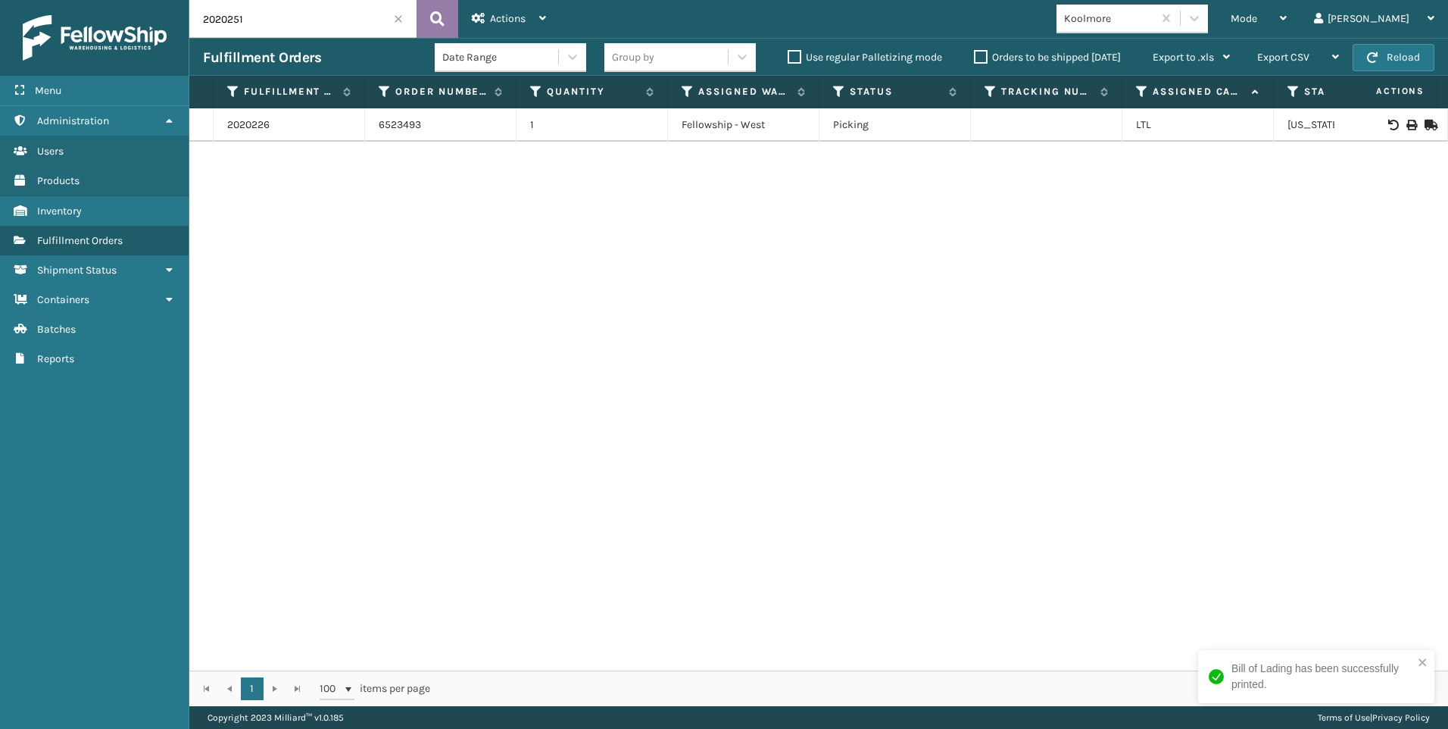
click at [440, 31] on button at bounding box center [438, 19] width 42 height 38
click at [1406, 126] on icon at bounding box center [1410, 125] width 9 height 11
drag, startPoint x: 290, startPoint y: 30, endPoint x: 170, endPoint y: 35, distance: 119.8
click at [170, 0] on div "Menu Administration Users Products Inventory Fulfillment Orders Shipment Status…" at bounding box center [724, 0] width 1448 height 0
paste input "4"
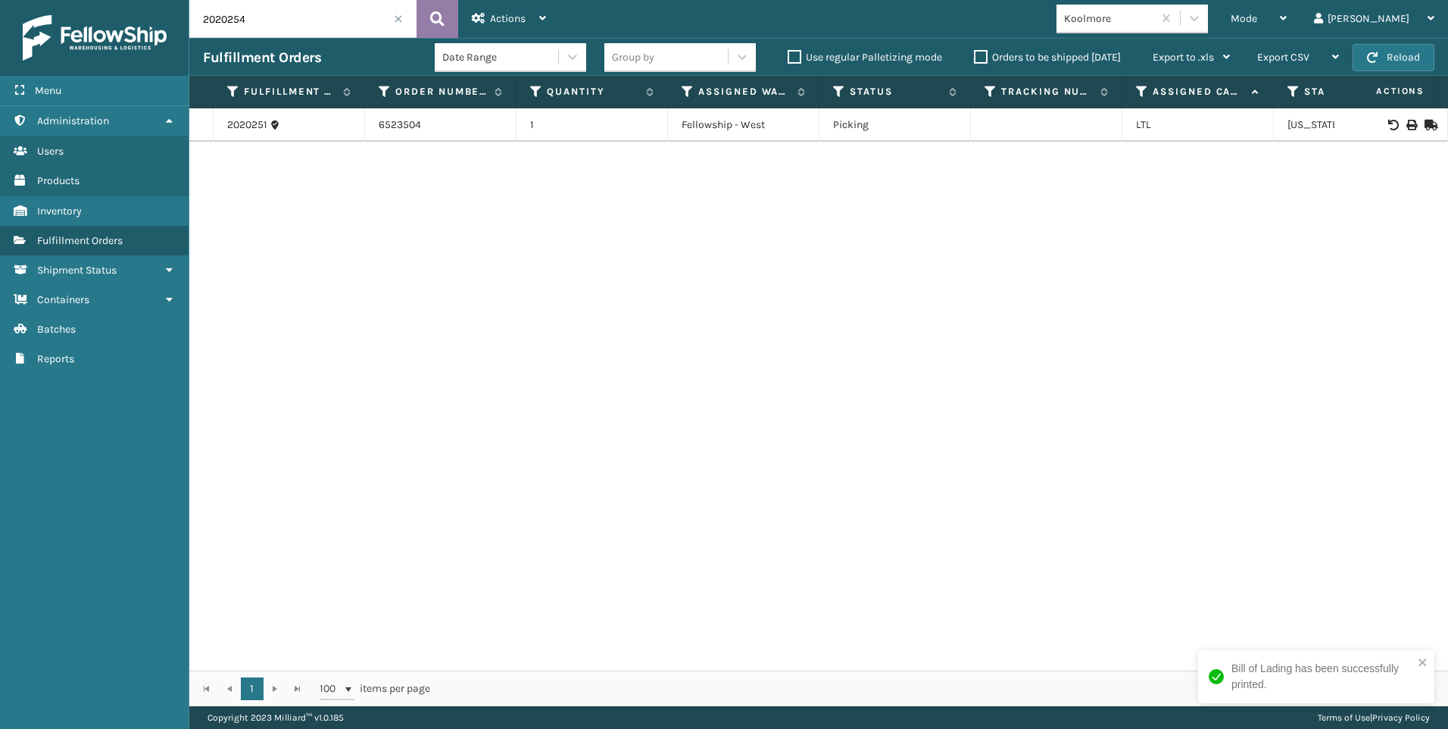
type input "2020254"
click at [439, 34] on button at bounding box center [438, 19] width 42 height 38
click at [1406, 125] on icon at bounding box center [1410, 125] width 9 height 11
